Goal: Information Seeking & Learning: Learn about a topic

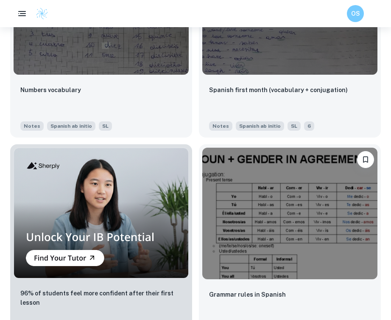
scroll to position [727, 0]
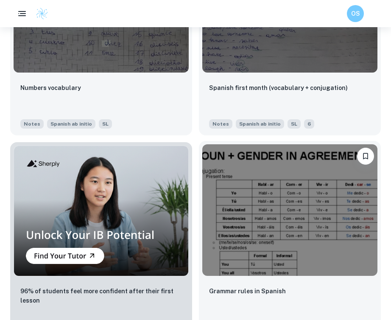
click at [221, 193] on img at bounding box center [289, 210] width 175 height 132
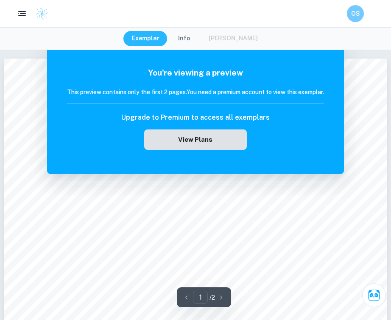
click at [215, 146] on button "View Plans" at bounding box center [195, 139] width 103 height 20
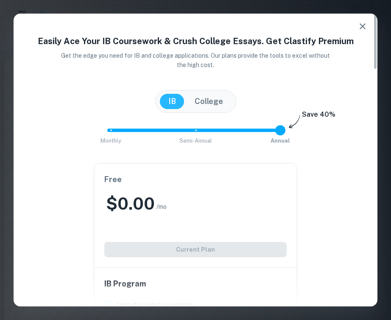
click at [364, 27] on icon "button" at bounding box center [363, 26] width 6 height 6
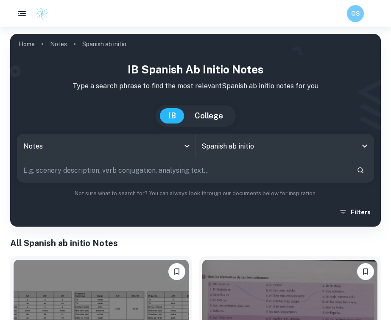
click at [187, 178] on input "text" at bounding box center [183, 170] width 333 height 24
